Goal: Information Seeking & Learning: Learn about a topic

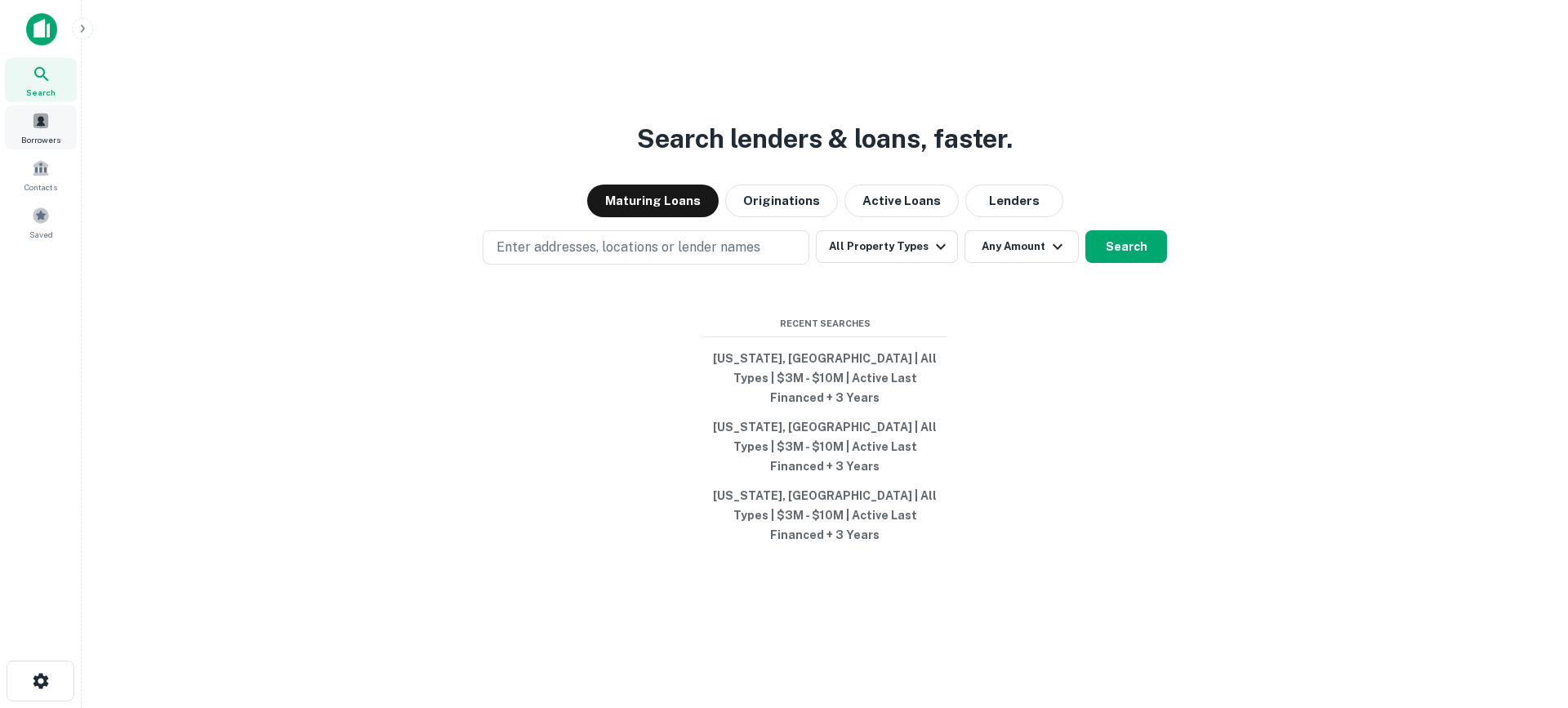
click at [50, 105] on div "Borrowers" at bounding box center [41, 127] width 72 height 44
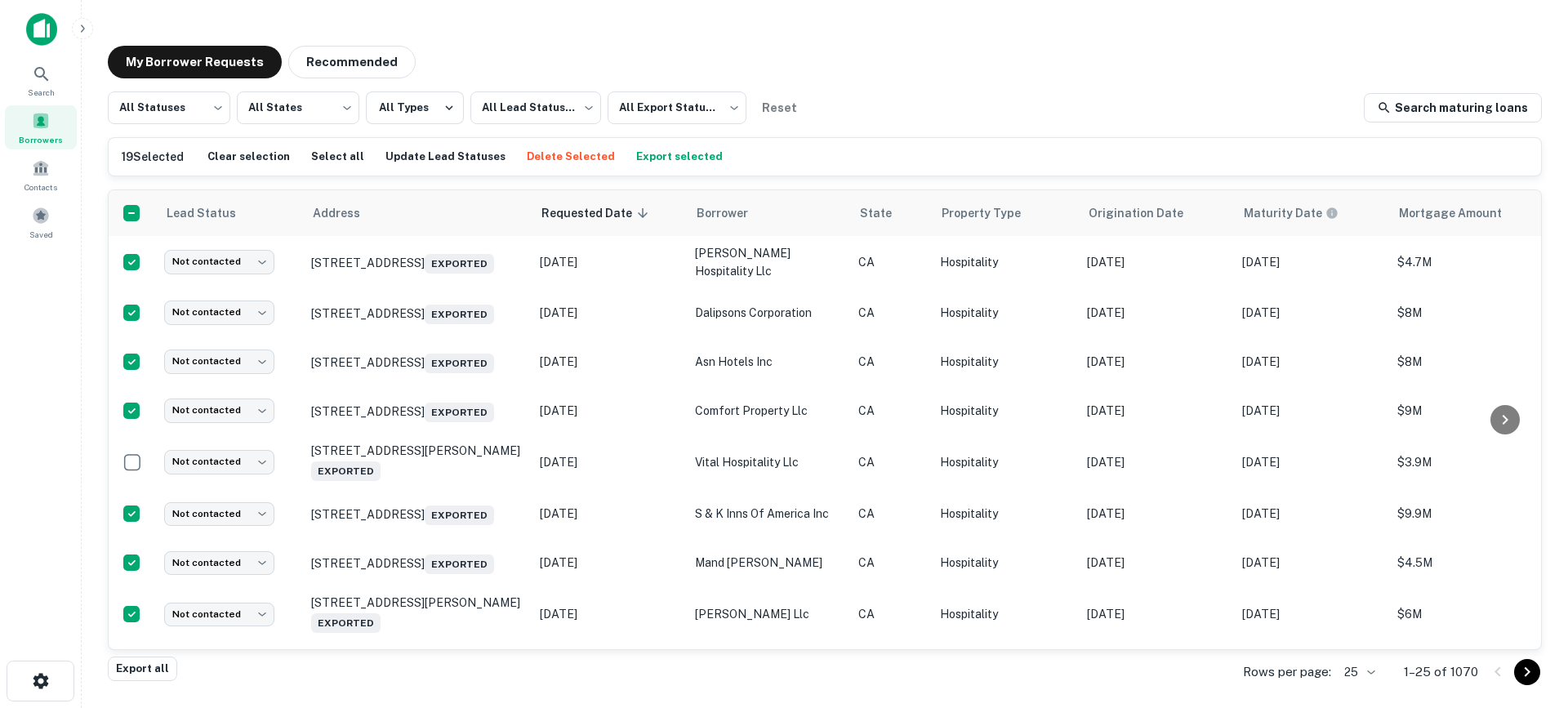
click at [645, 151] on button "Export selected" at bounding box center [679, 157] width 95 height 25
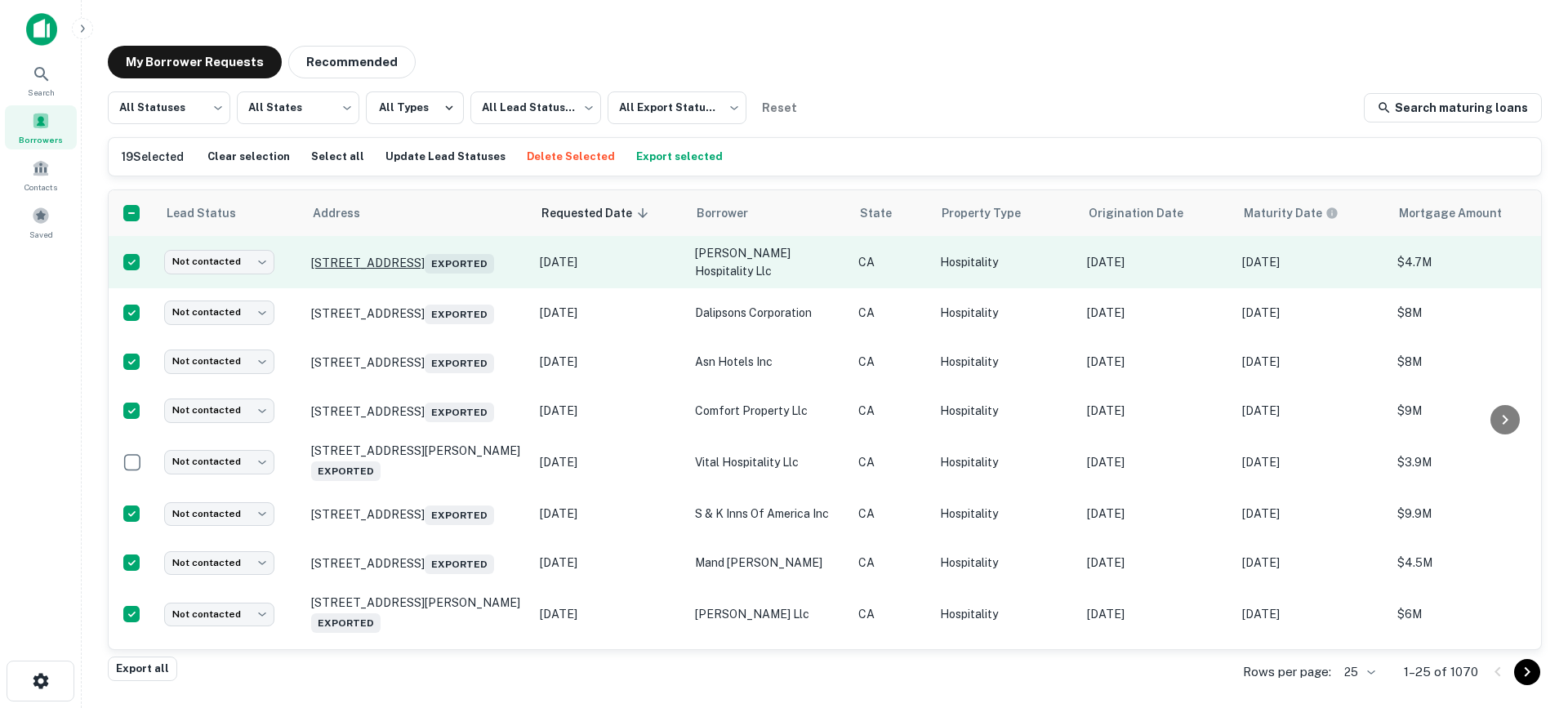
click at [388, 250] on p "[STREET_ADDRESS] Exported" at bounding box center [417, 261] width 213 height 23
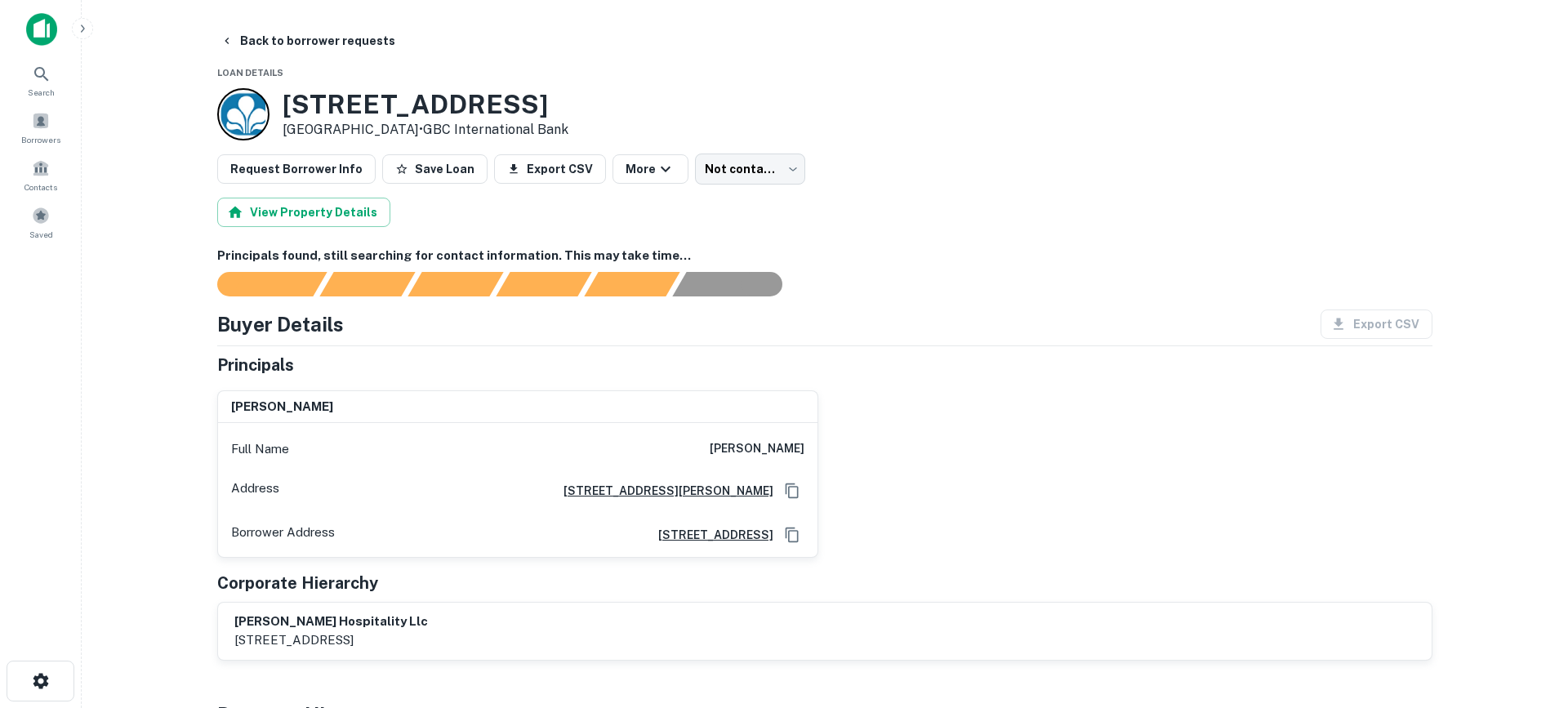
click at [968, 292] on div at bounding box center [815, 284] width 1235 height 25
click at [239, 51] on button "Back to borrower requests" at bounding box center [308, 41] width 188 height 29
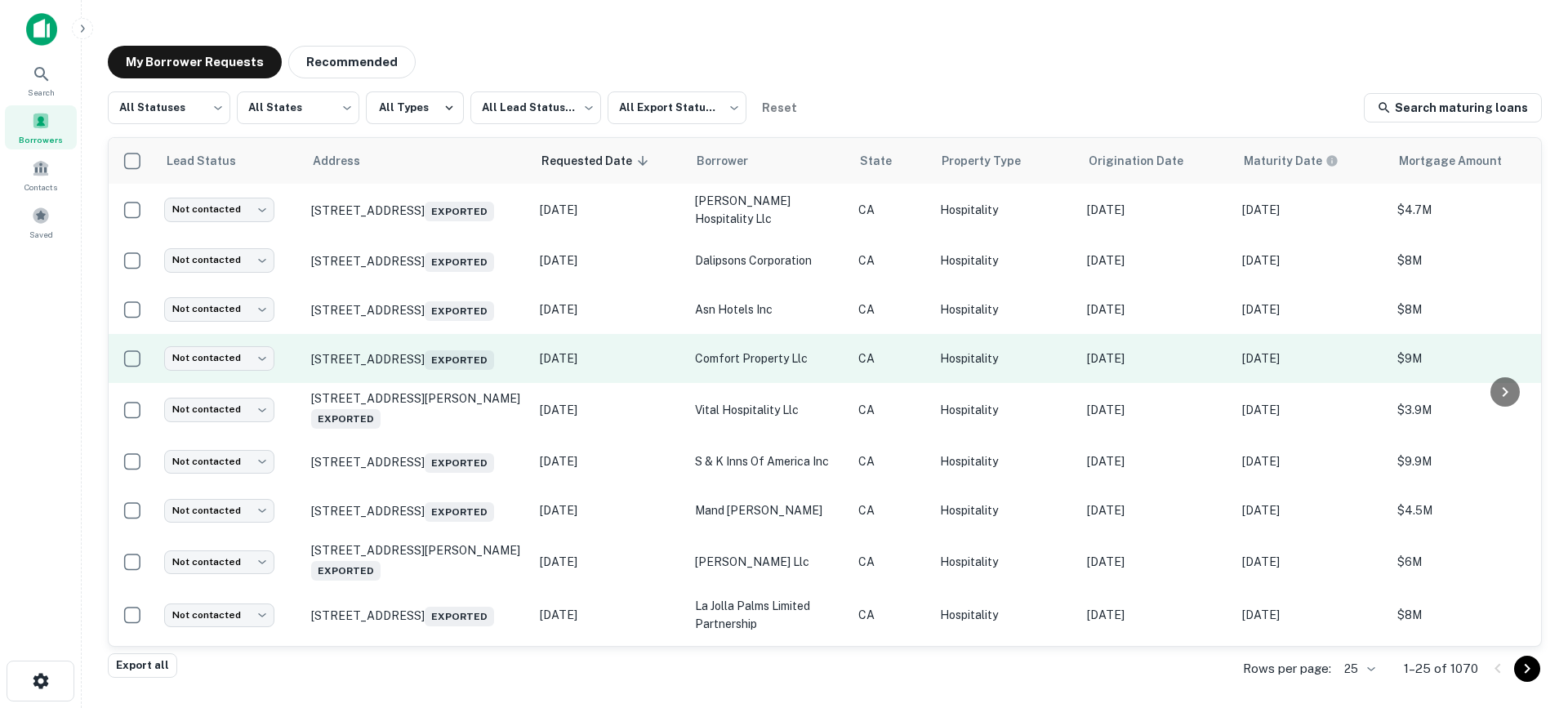
click at [739, 365] on p "comfort property llc" at bounding box center [769, 359] width 147 height 18
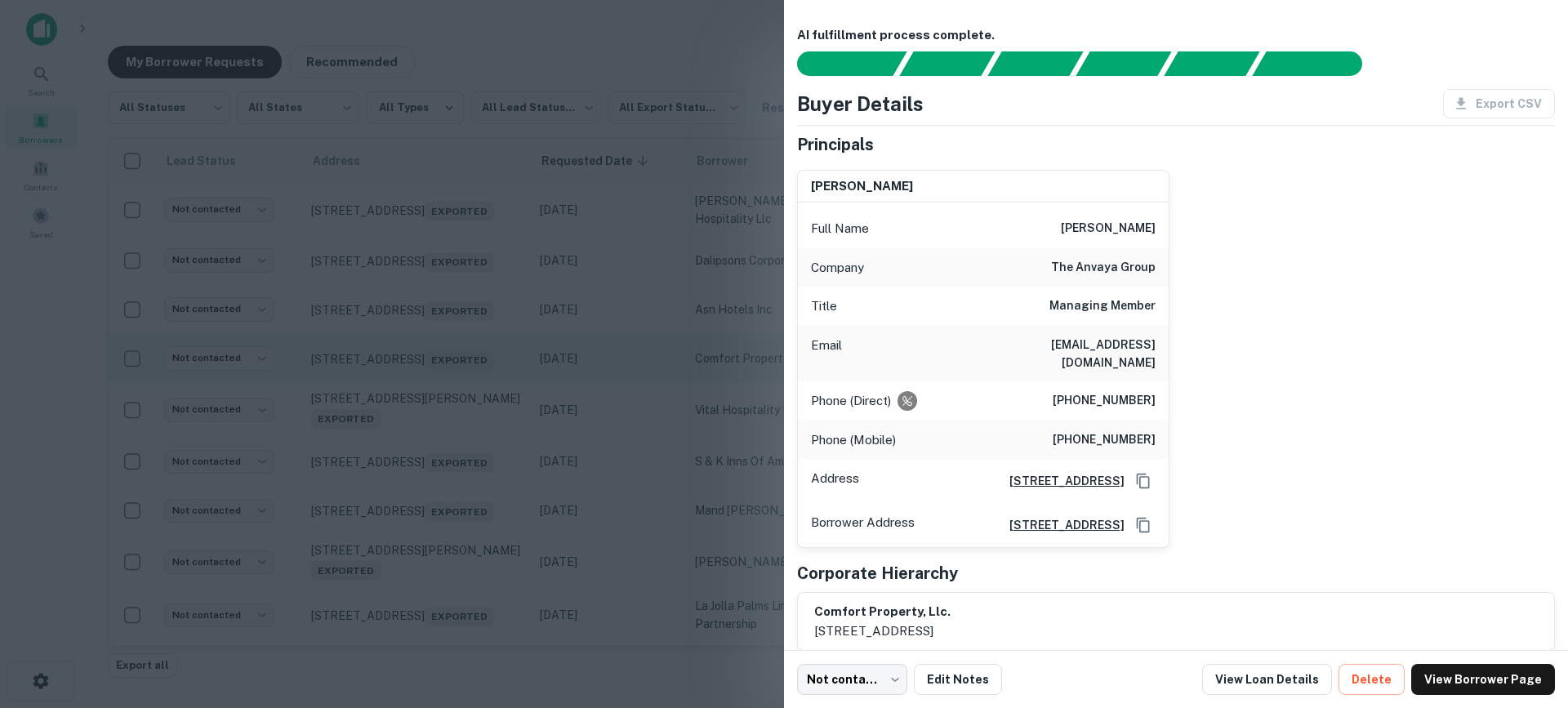
click at [657, 368] on div at bounding box center [784, 354] width 1568 height 708
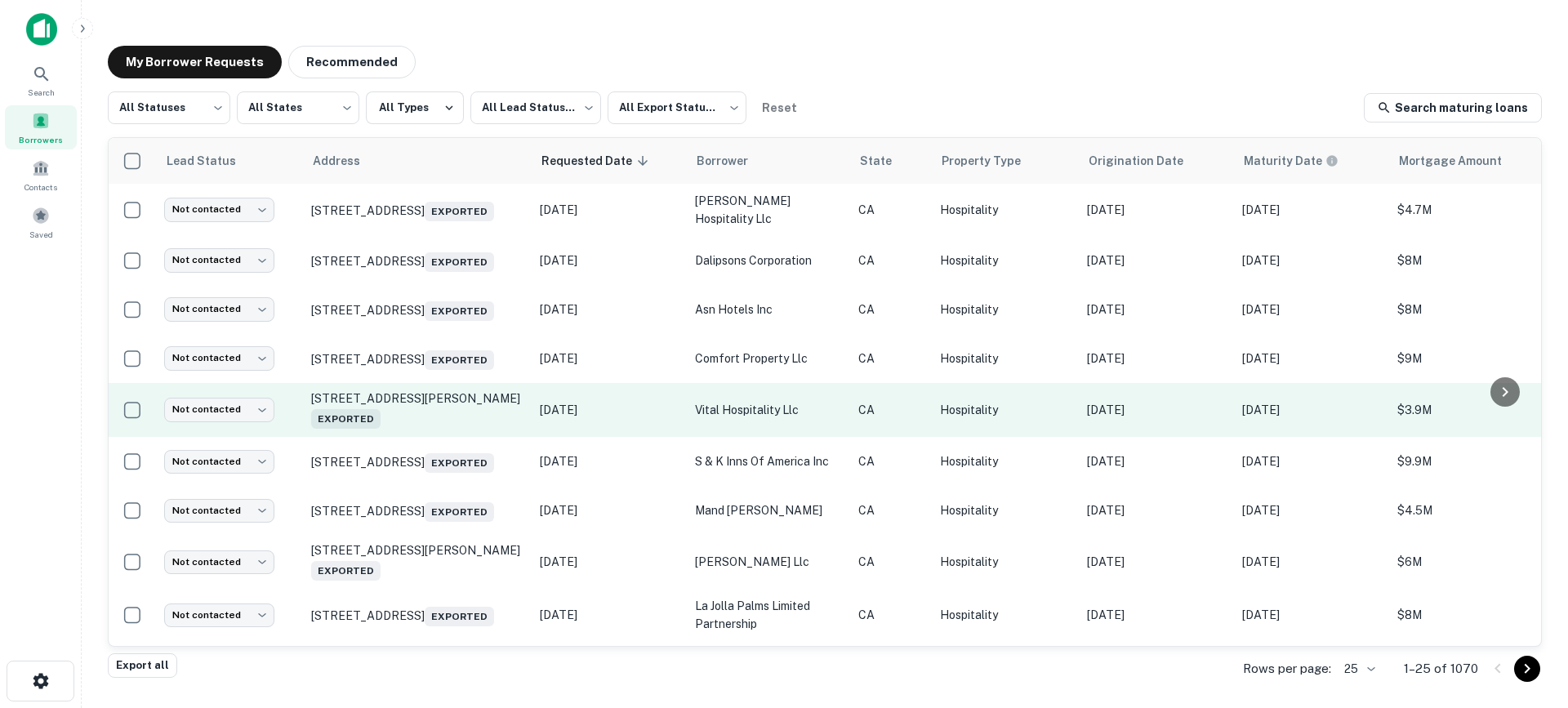
click at [744, 419] on p "vital hospitality llc" at bounding box center [769, 410] width 147 height 18
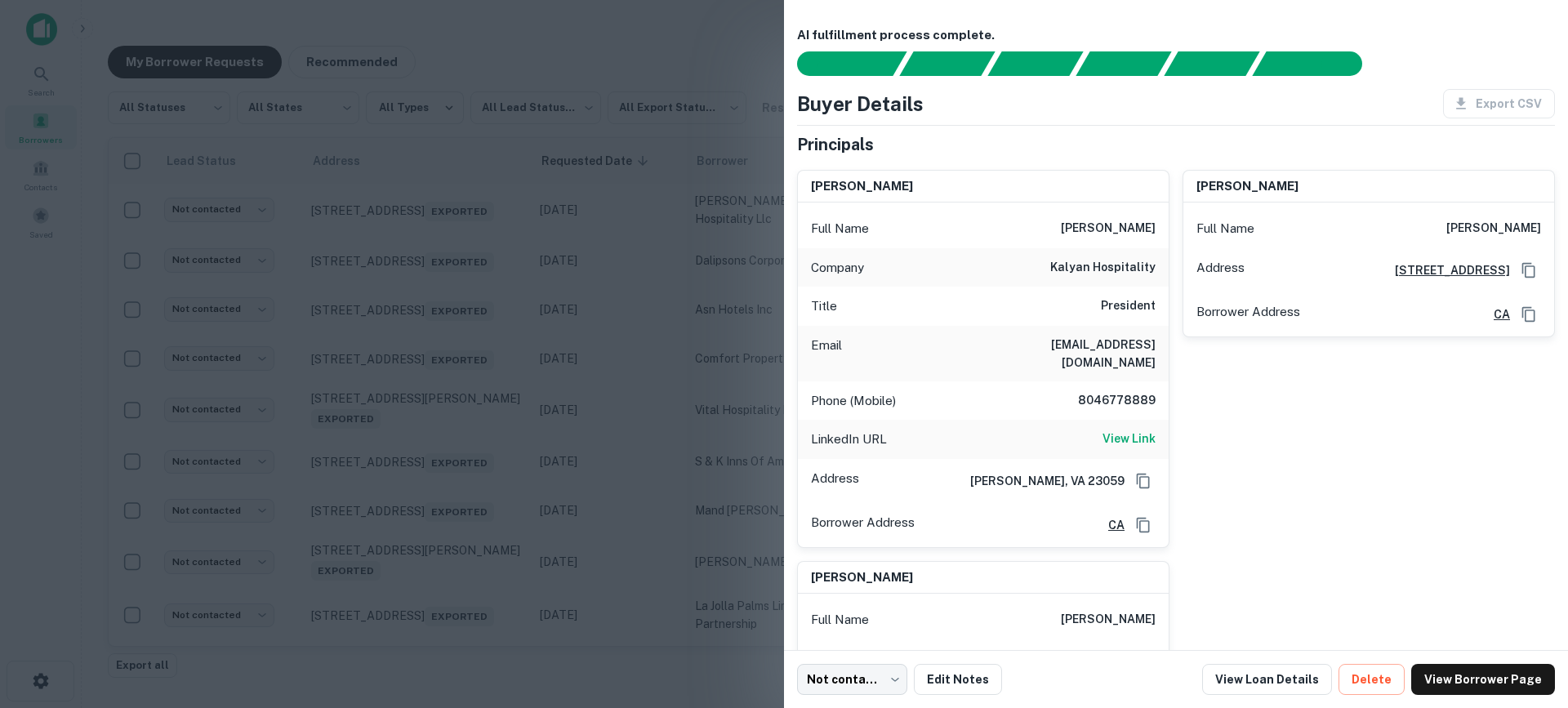
click at [719, 361] on div at bounding box center [784, 354] width 1568 height 708
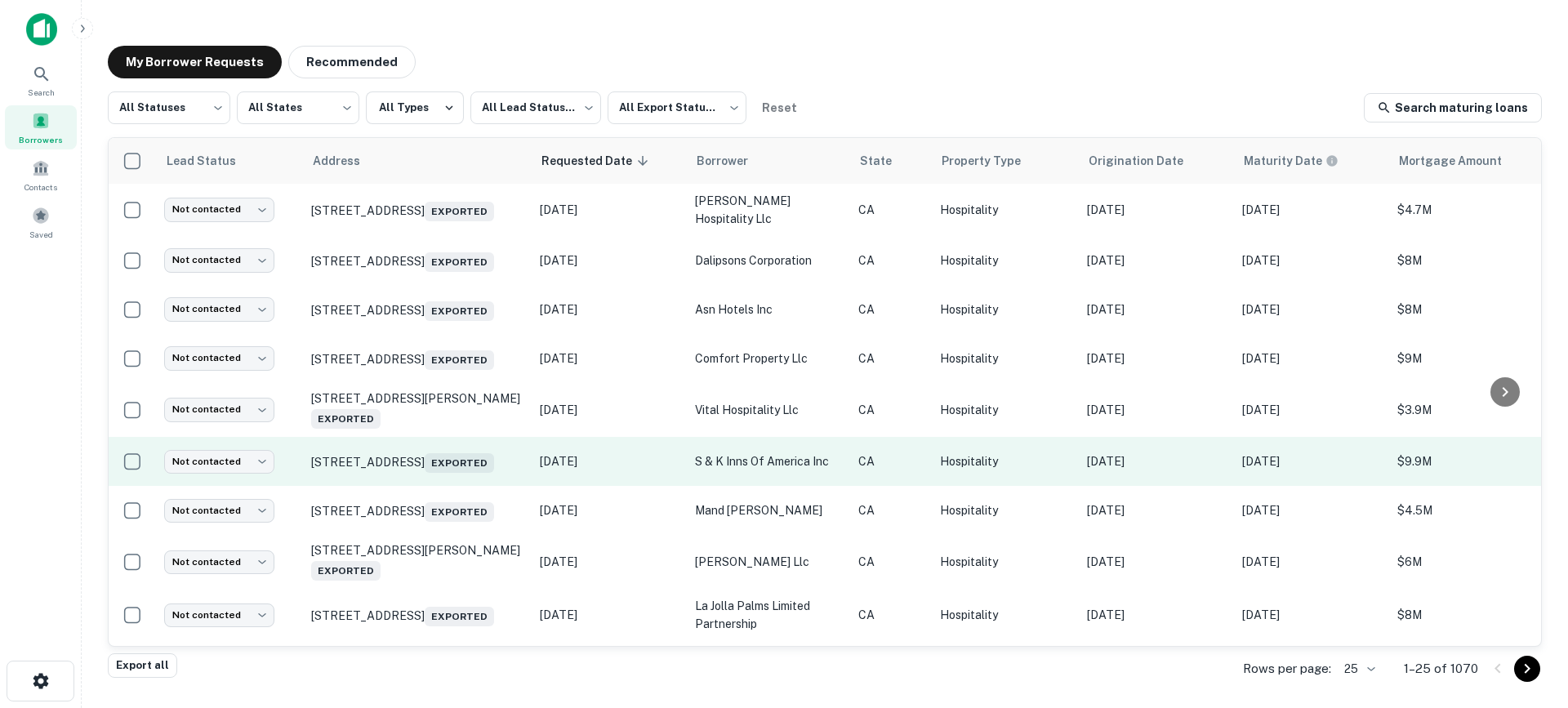
click at [752, 470] on p "s & k inns of america inc" at bounding box center [769, 461] width 147 height 18
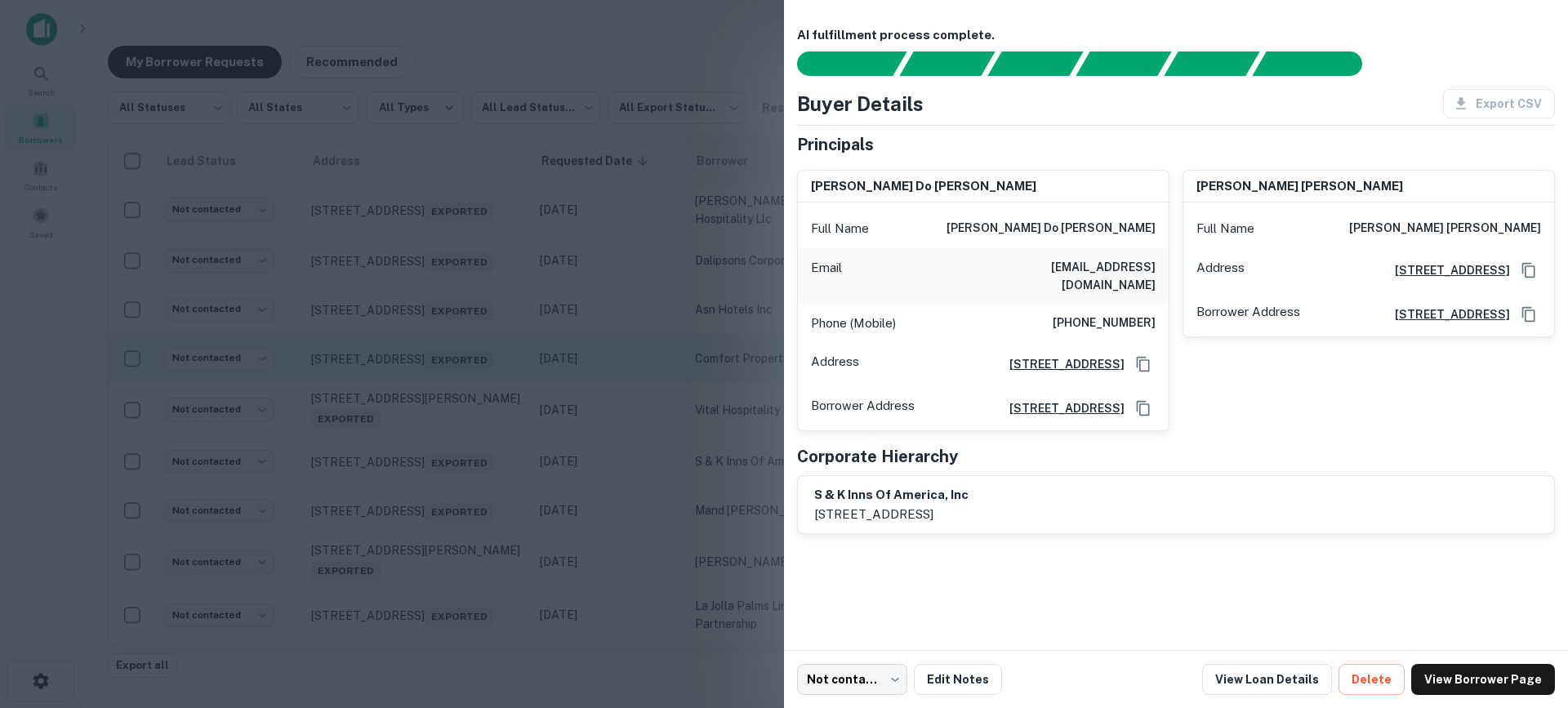
drag, startPoint x: 647, startPoint y: 385, endPoint x: 671, endPoint y: 383, distance: 24.1
click at [650, 384] on div at bounding box center [784, 354] width 1568 height 708
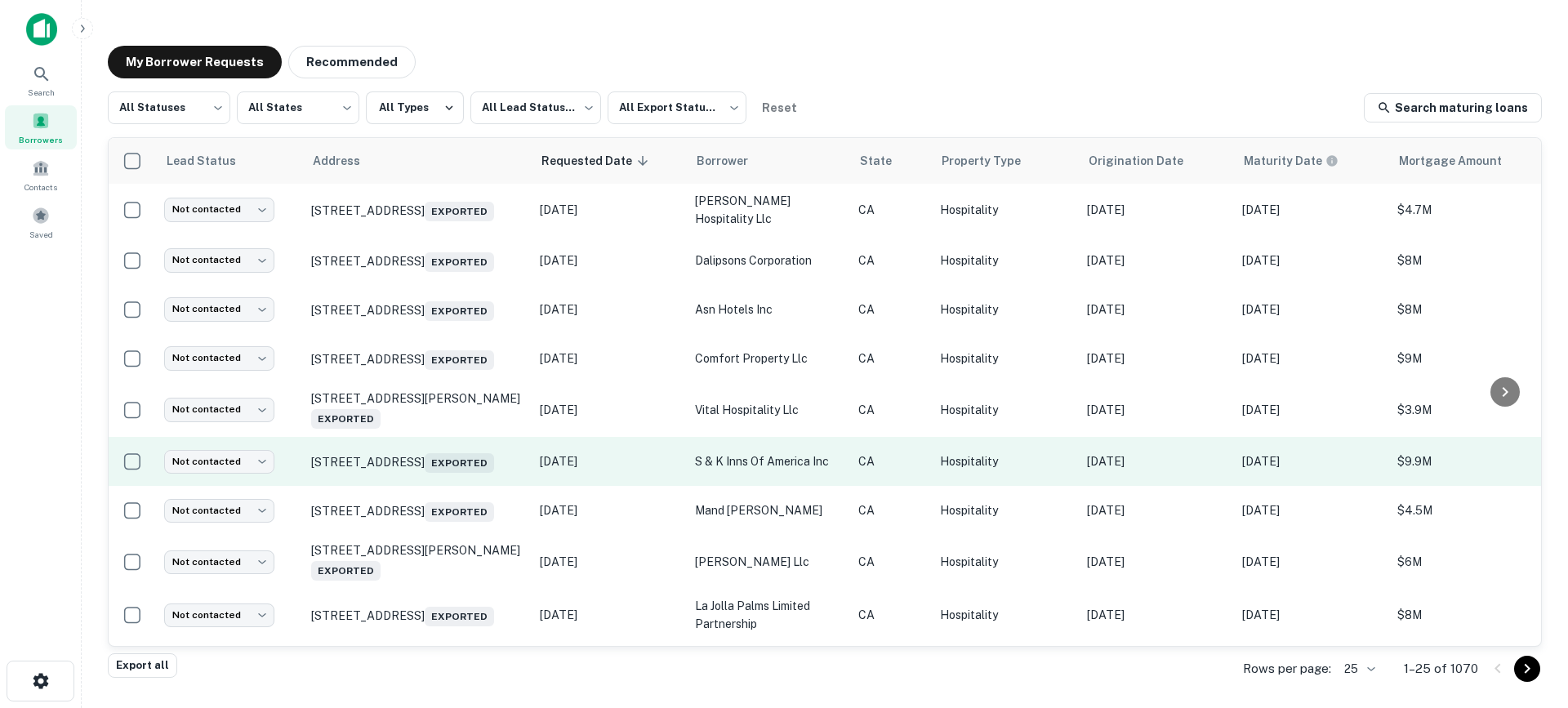
click at [765, 486] on td "s & k inns of america inc" at bounding box center [768, 461] width 163 height 49
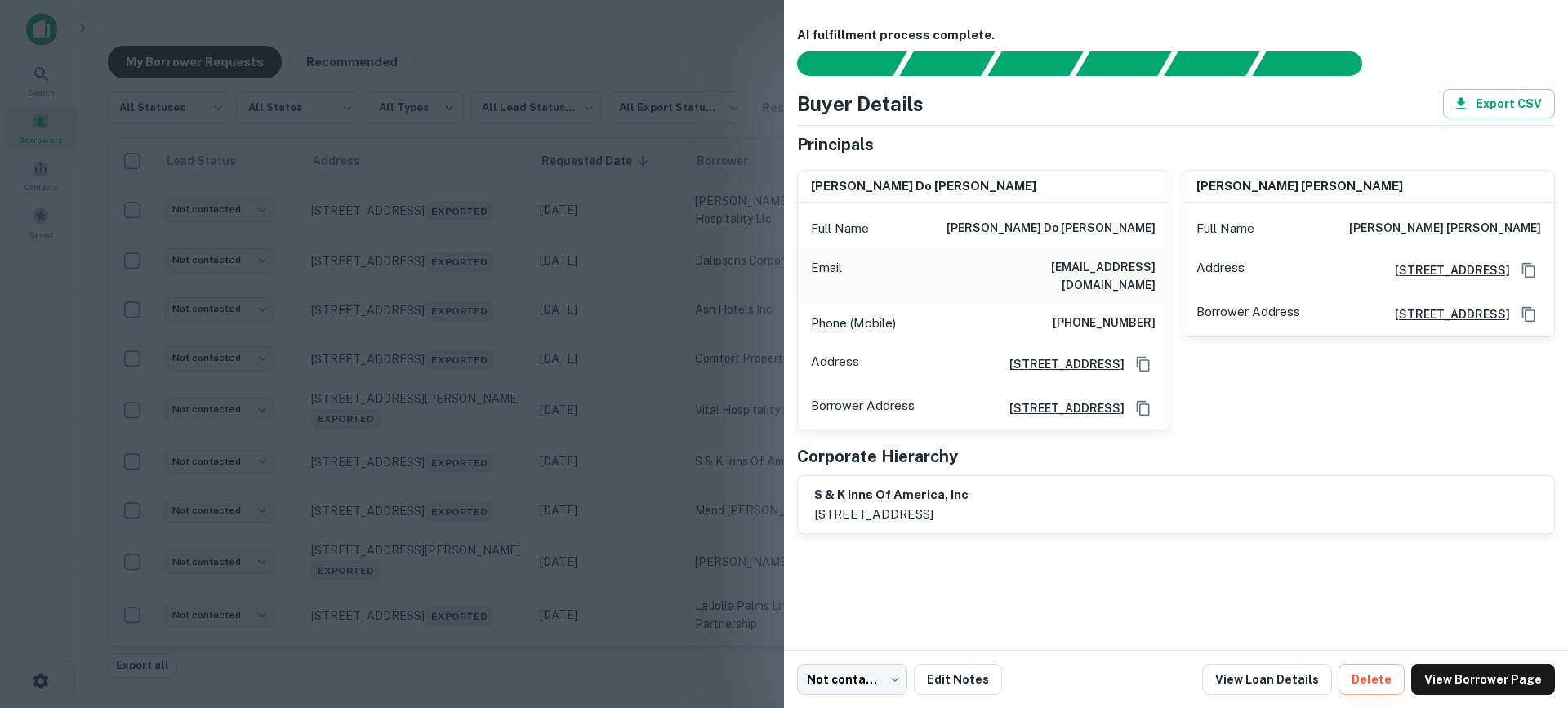
click at [688, 163] on div at bounding box center [784, 354] width 1568 height 708
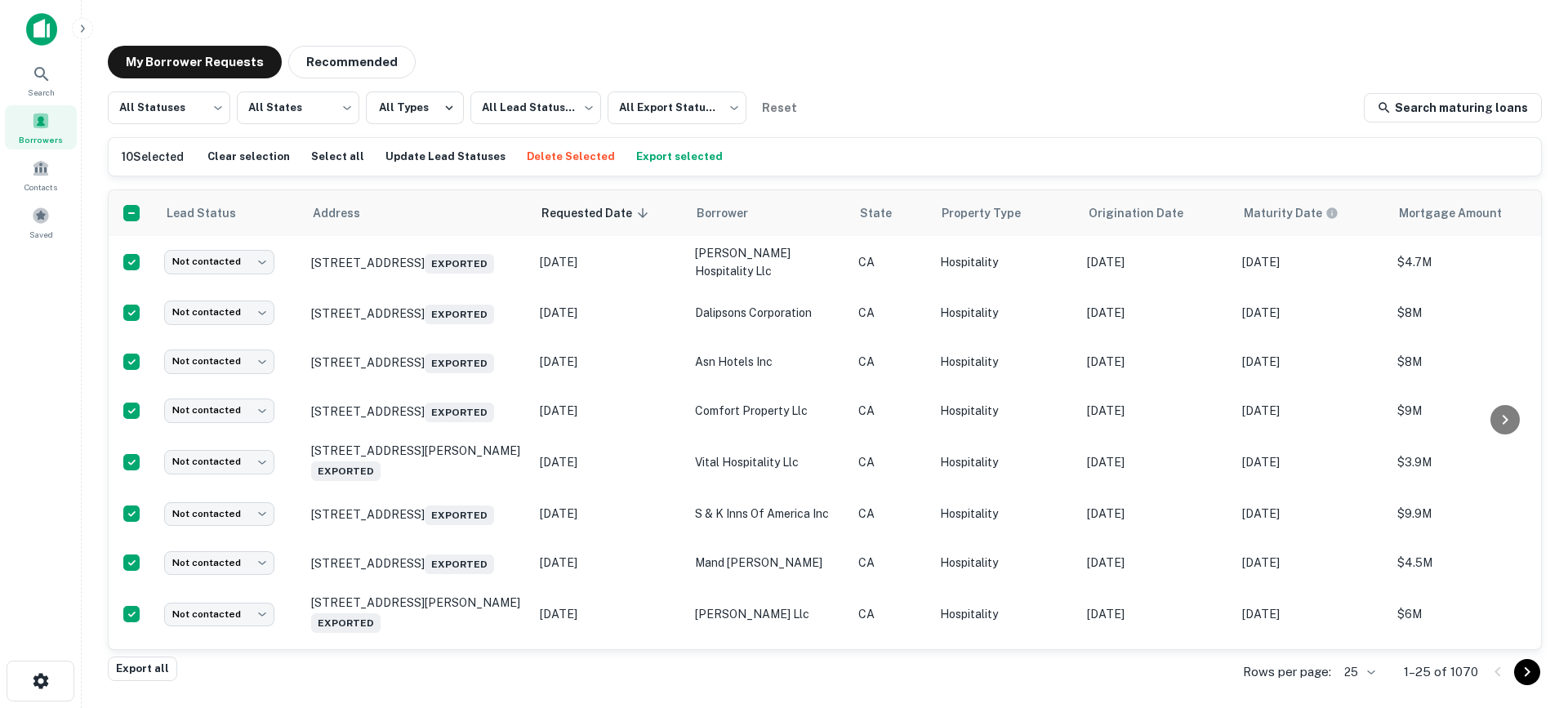
click at [651, 158] on button "Export selected" at bounding box center [679, 157] width 95 height 25
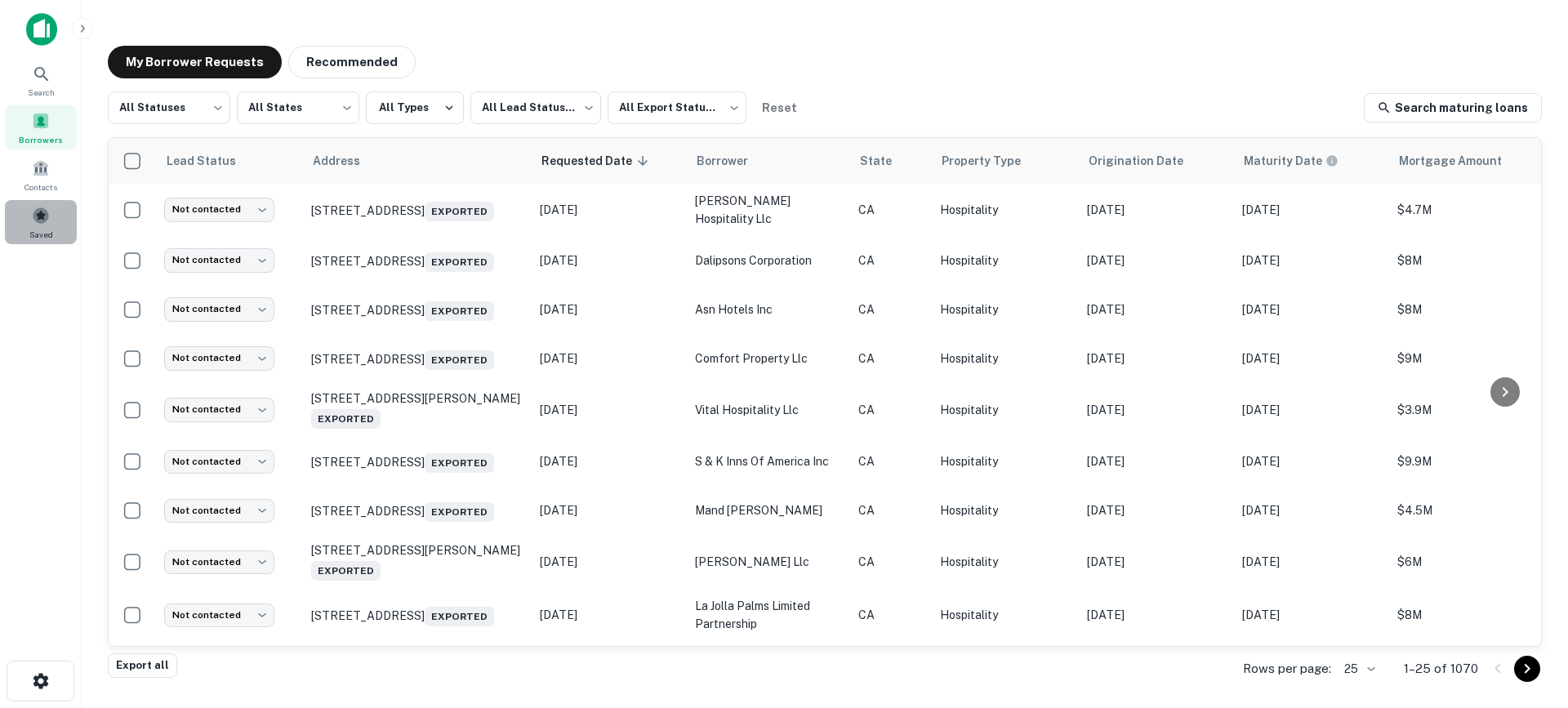
click at [34, 214] on span at bounding box center [41, 215] width 18 height 18
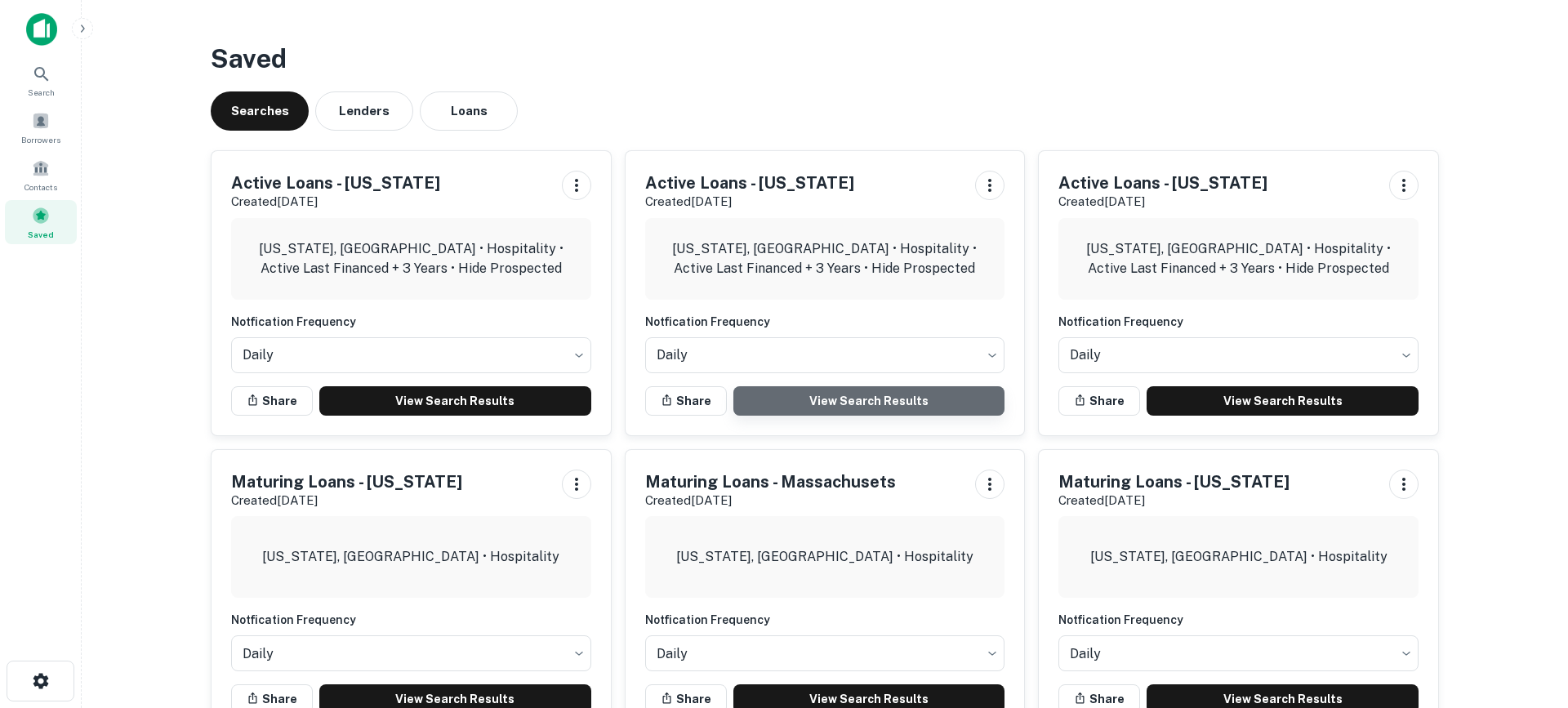
click at [871, 407] on link "View Search Results" at bounding box center [868, 401] width 272 height 29
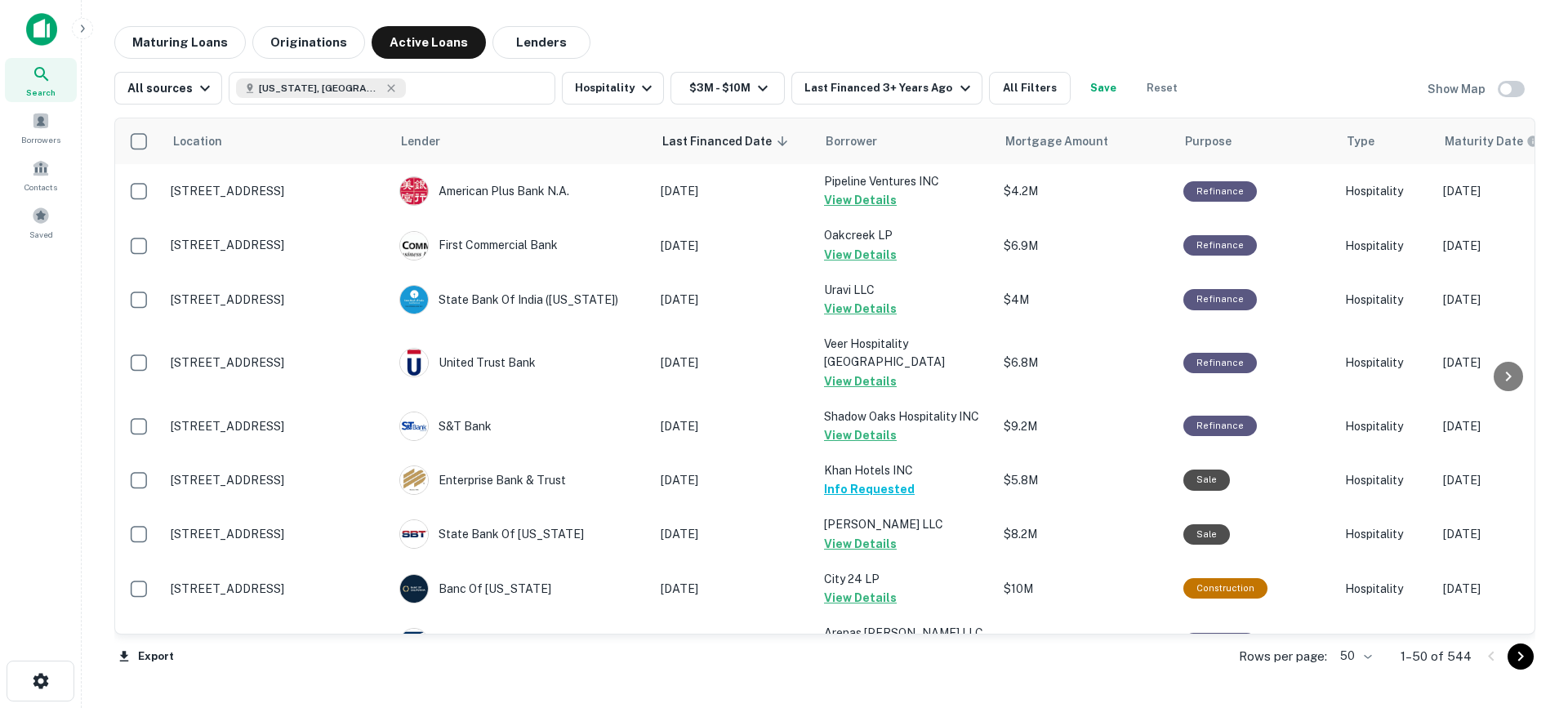
click at [1341, 652] on body "Search Borrowers Contacts Saved Maturing Loans Originations Active Loans Lender…" at bounding box center [784, 354] width 1568 height 708
click at [1355, 669] on li "100" at bounding box center [1356, 674] width 47 height 29
click at [1516, 656] on icon "Go to next page" at bounding box center [1520, 656] width 19 height 19
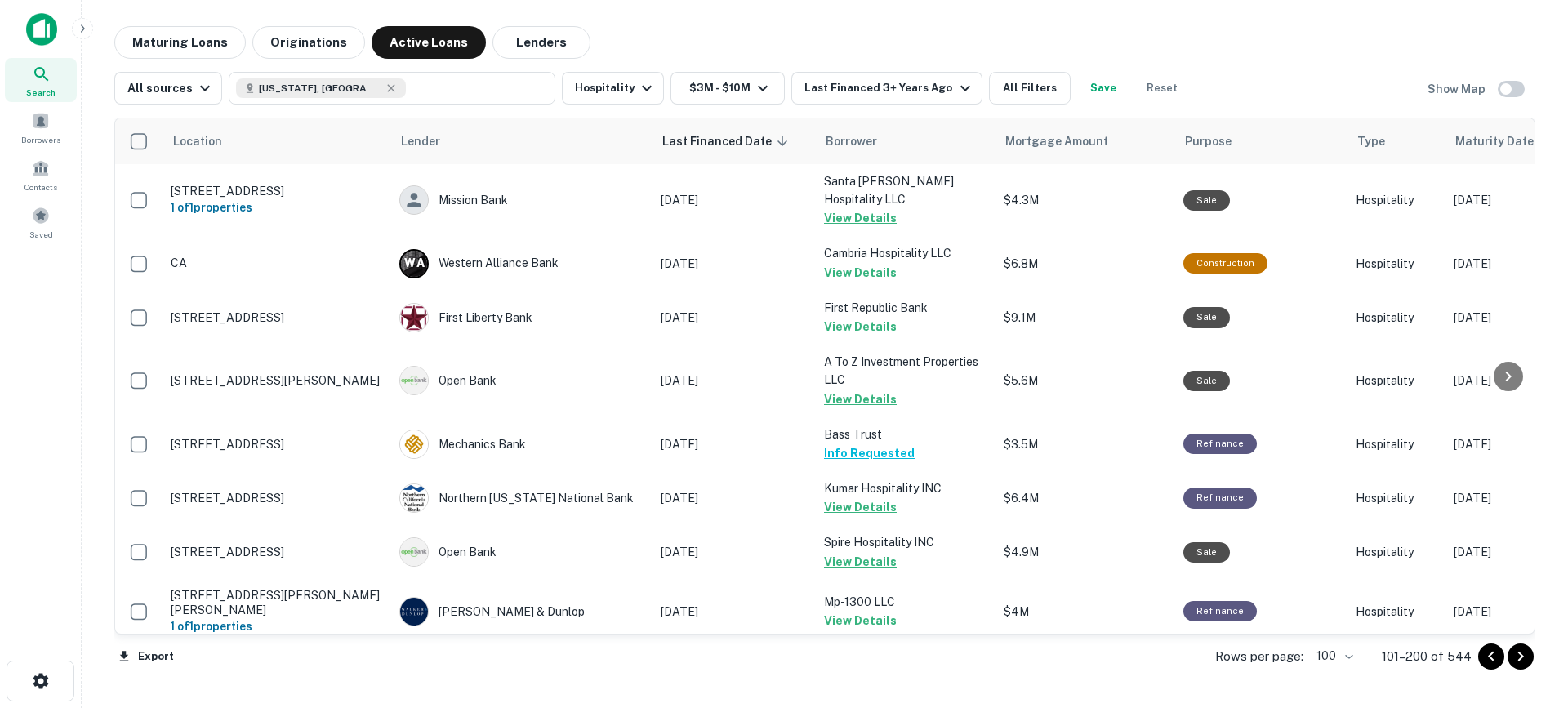
click at [1516, 656] on icon "Go to next page" at bounding box center [1520, 656] width 19 height 19
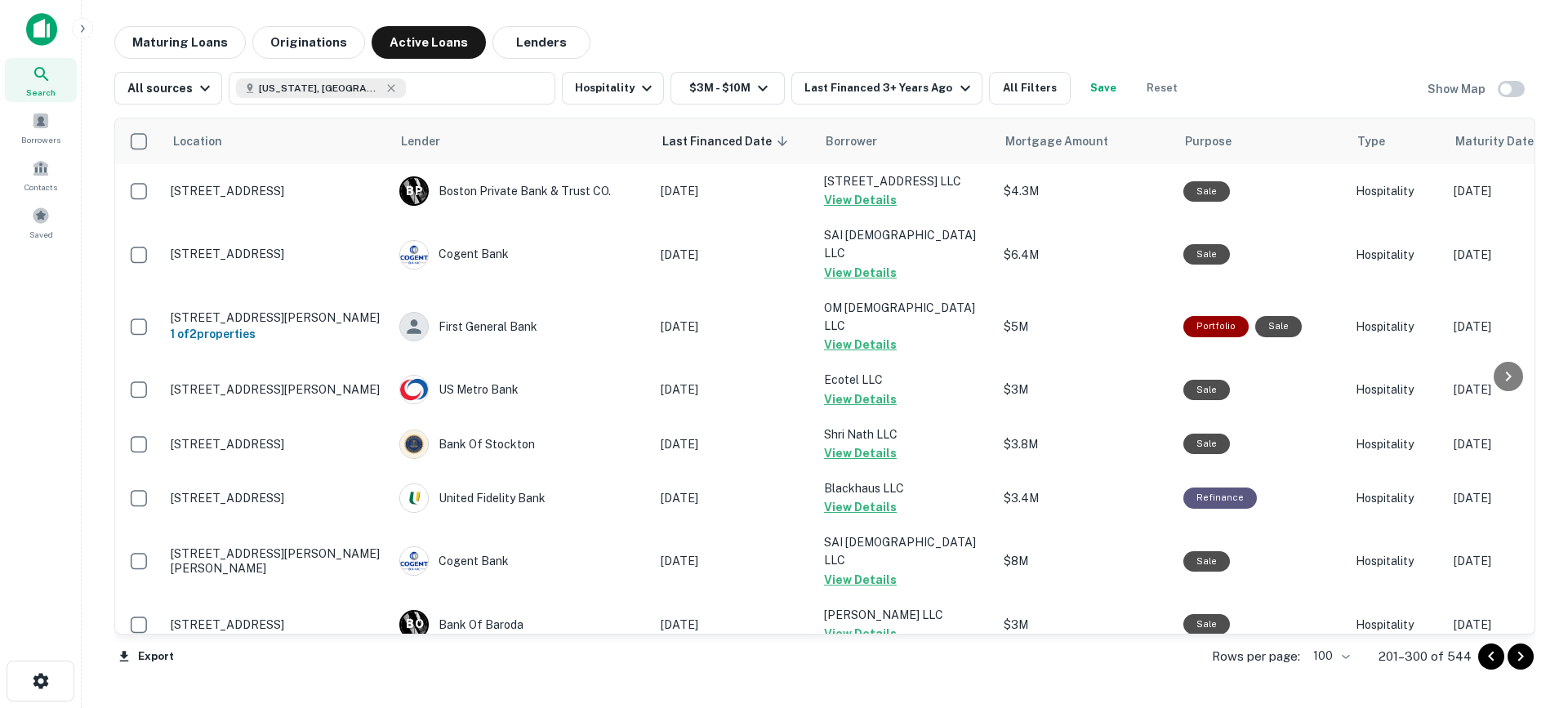
click at [1516, 656] on icon "Go to next page" at bounding box center [1520, 656] width 19 height 19
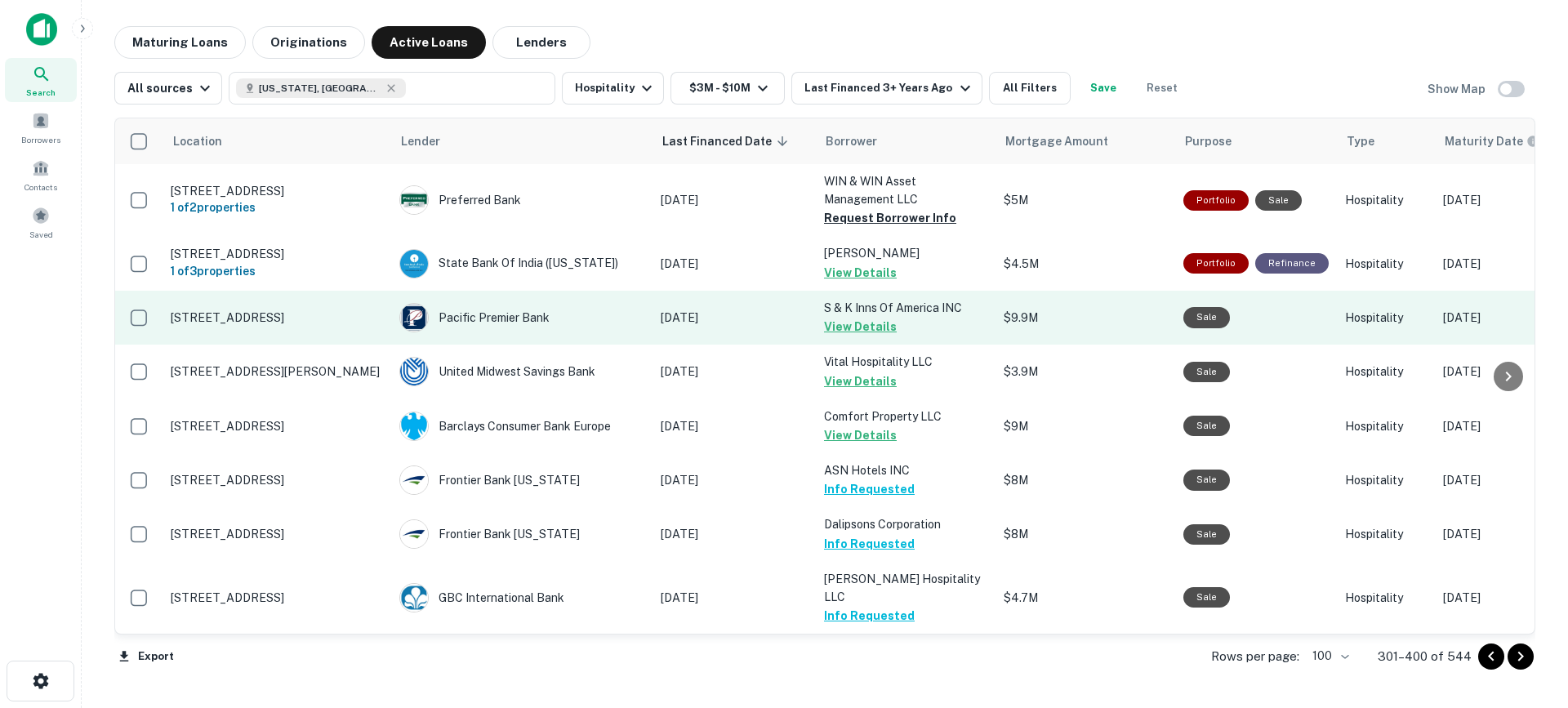
click at [856, 336] on button "View Details" at bounding box center [860, 326] width 73 height 19
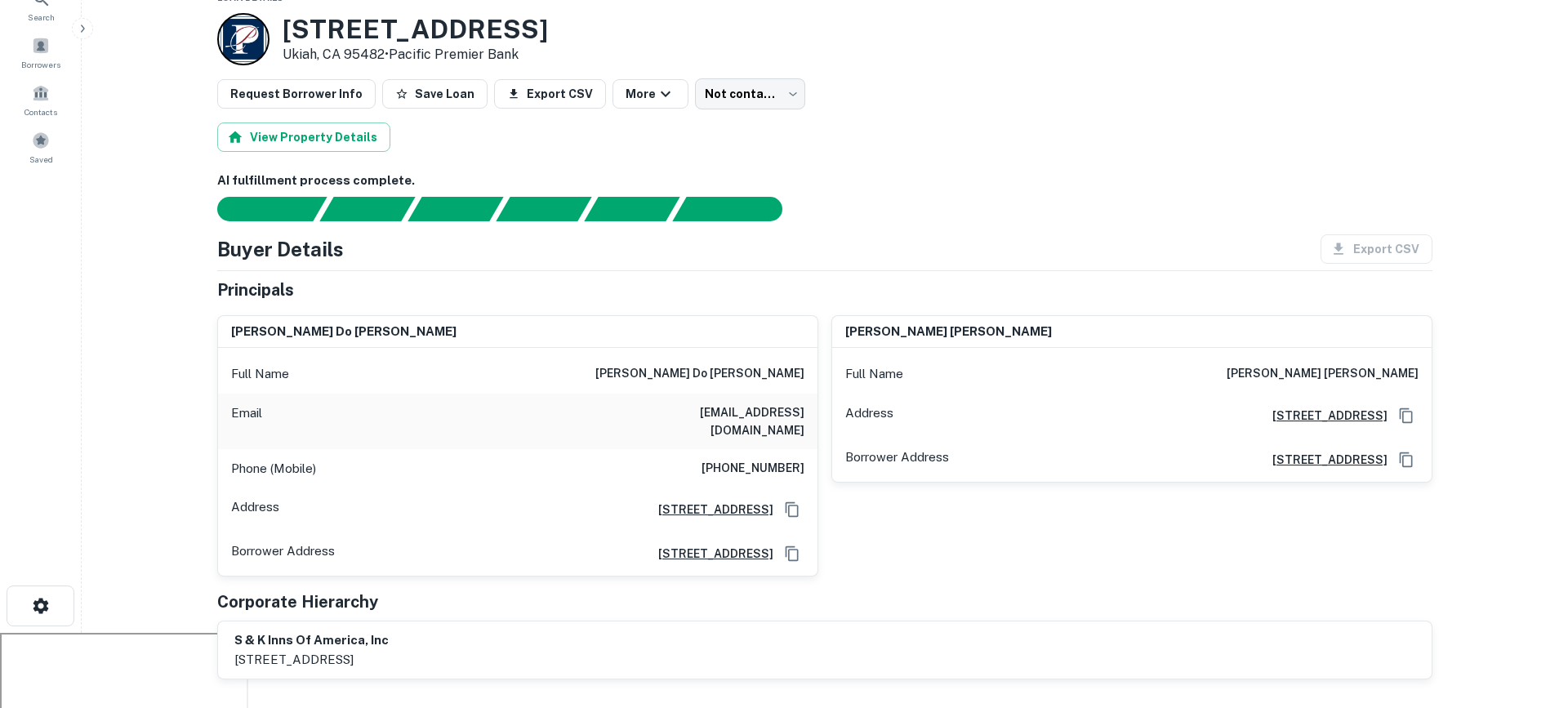
scroll to position [68, 0]
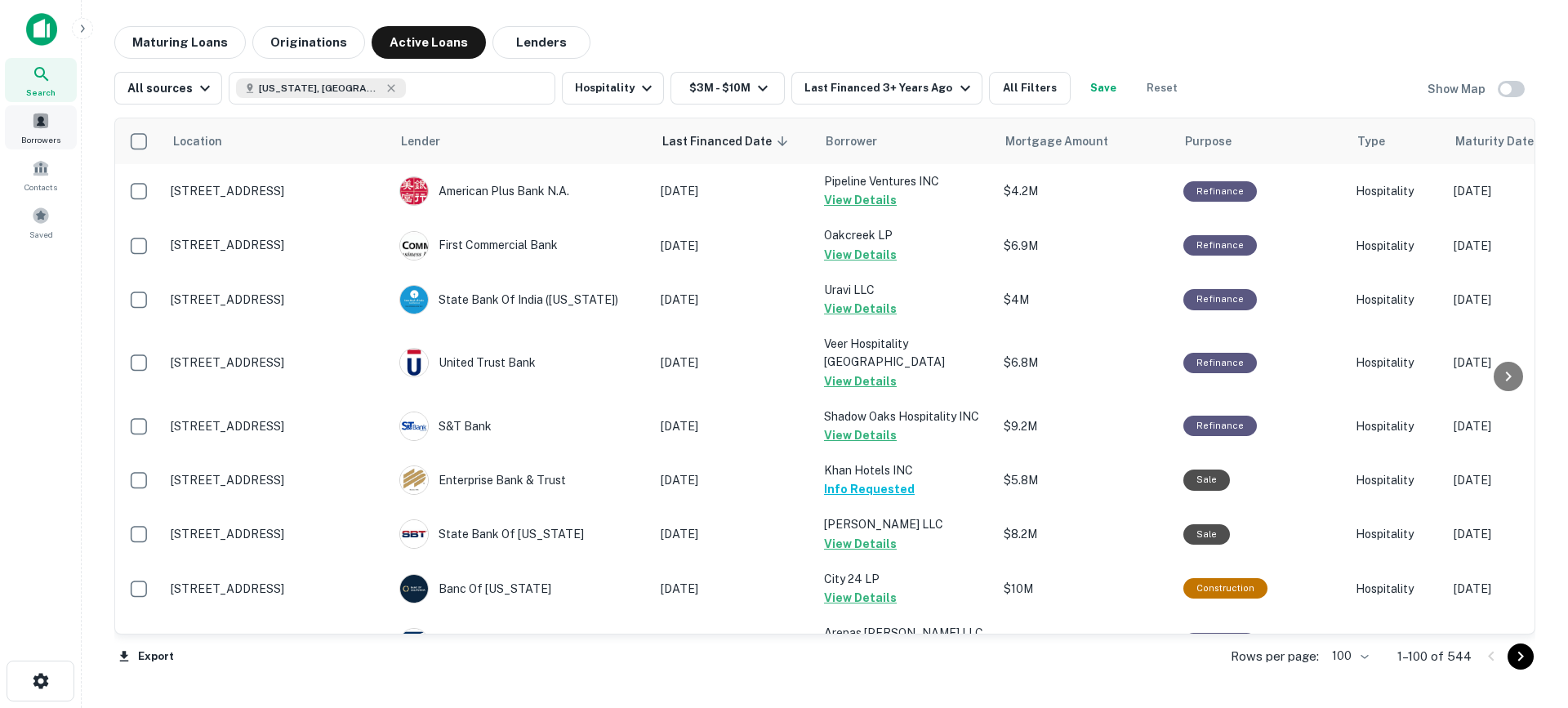
click at [41, 126] on span at bounding box center [41, 122] width 18 height 18
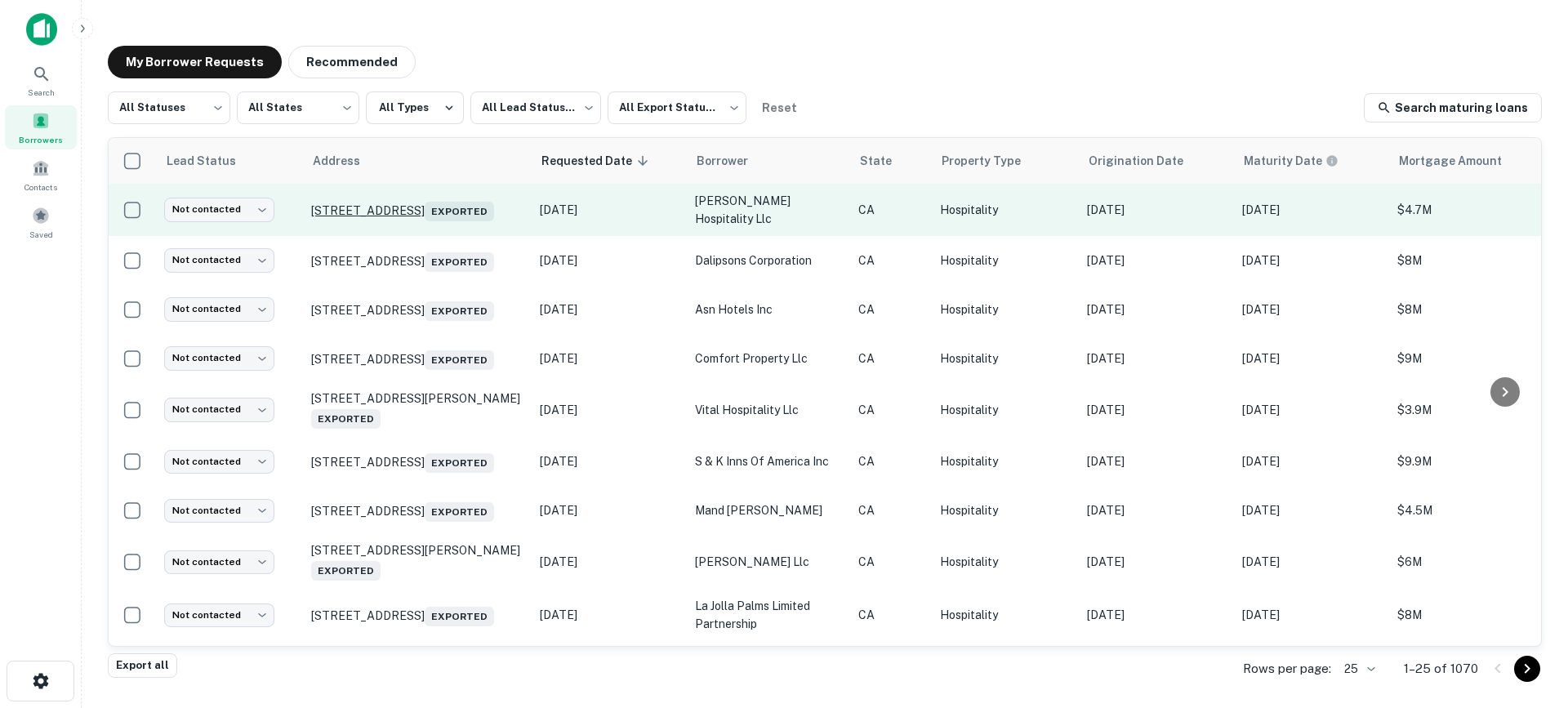
click at [457, 207] on p "[STREET_ADDRESS] Exported" at bounding box center [417, 210] width 213 height 23
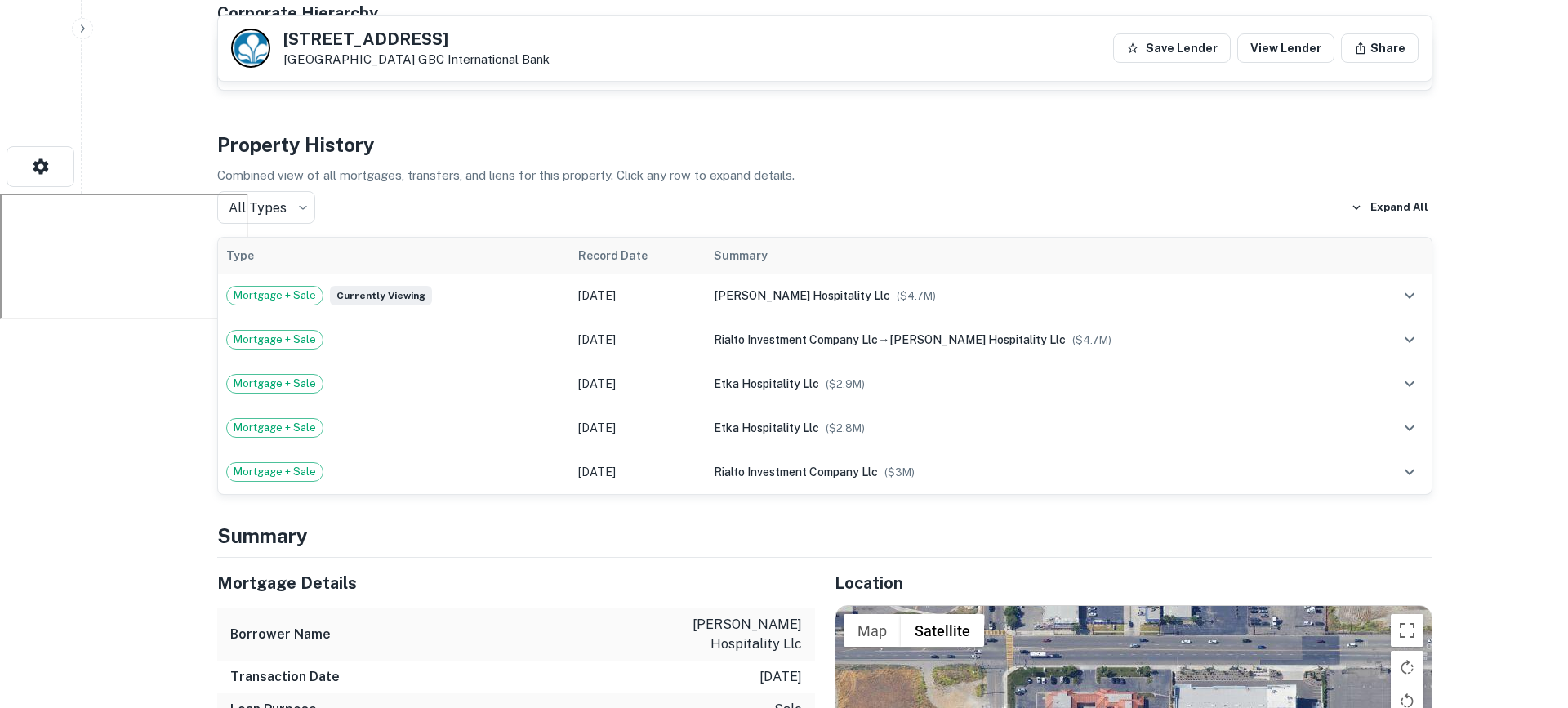
scroll to position [502, 0]
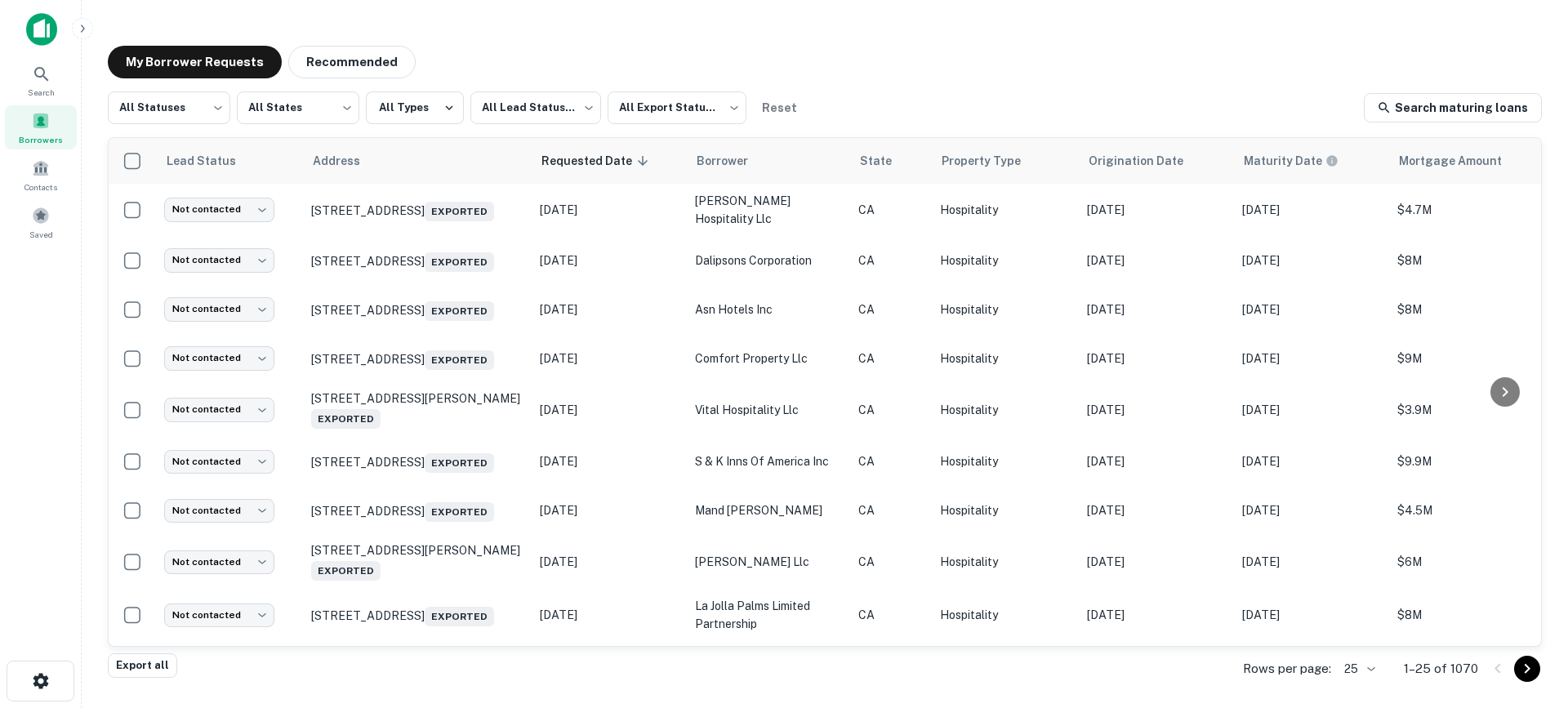
click at [1376, 660] on body "Search Borrowers Contacts Saved My Borrower Requests Recommended All Statuses *…" at bounding box center [784, 354] width 1568 height 708
click at [1367, 667] on li "1000" at bounding box center [1360, 674] width 55 height 29
